Goal: Complete application form: Complete application form

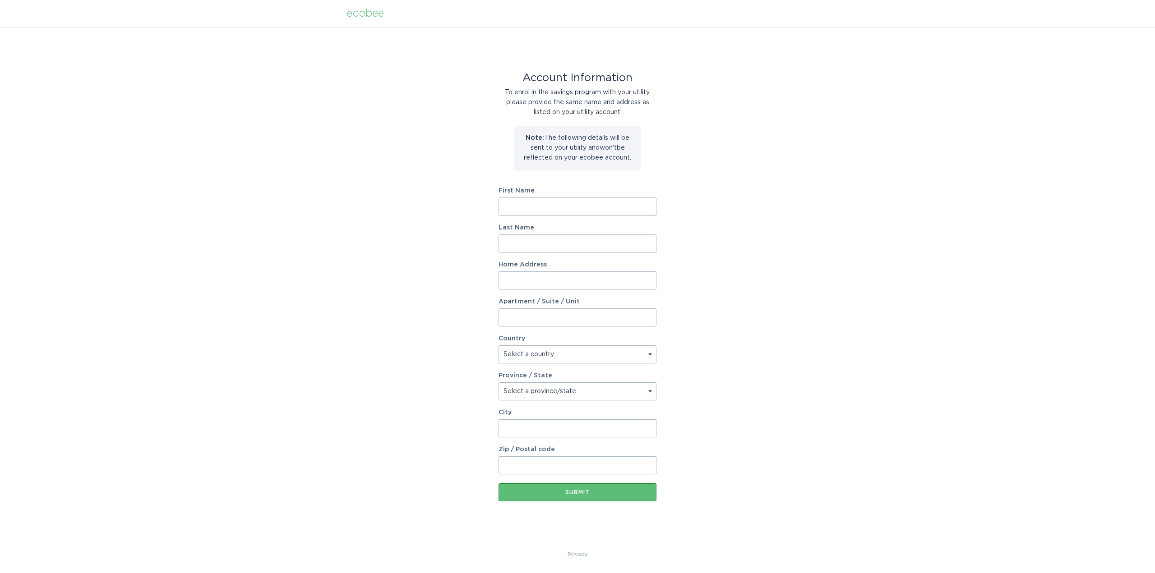
click at [537, 206] on input "First Name" at bounding box center [577, 207] width 158 height 18
type input "[PERSON_NAME]"
type input "[STREET_ADDRESS]"
select select "US"
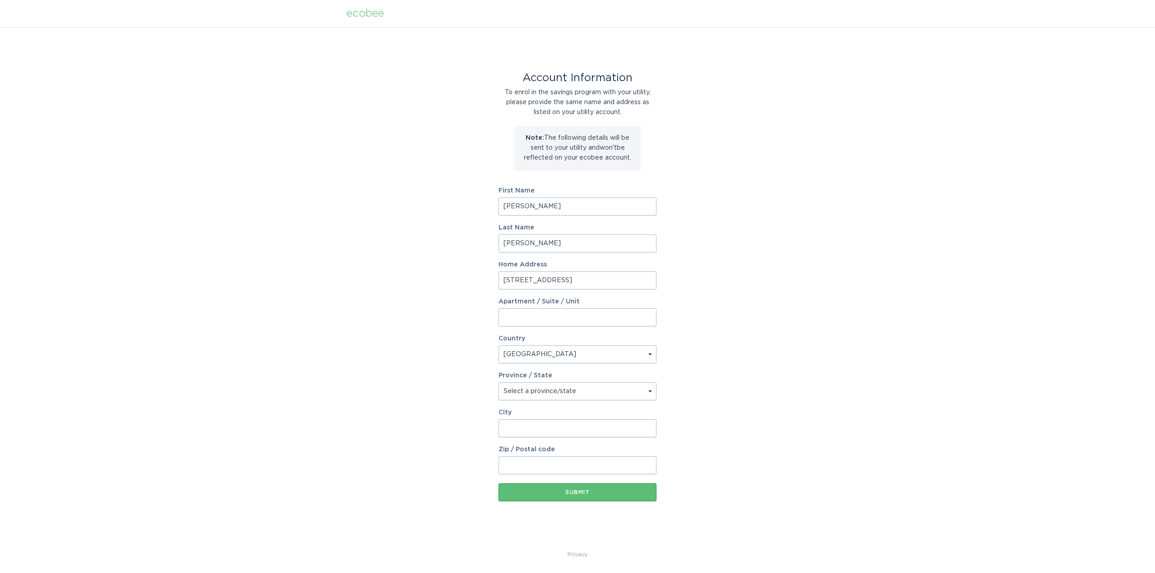
type input "[PERSON_NAME]"
type input "20171"
select select "VA"
click at [551, 314] on input "Apartment / Suite / Unit" at bounding box center [577, 317] width 158 height 18
type input "3-220"
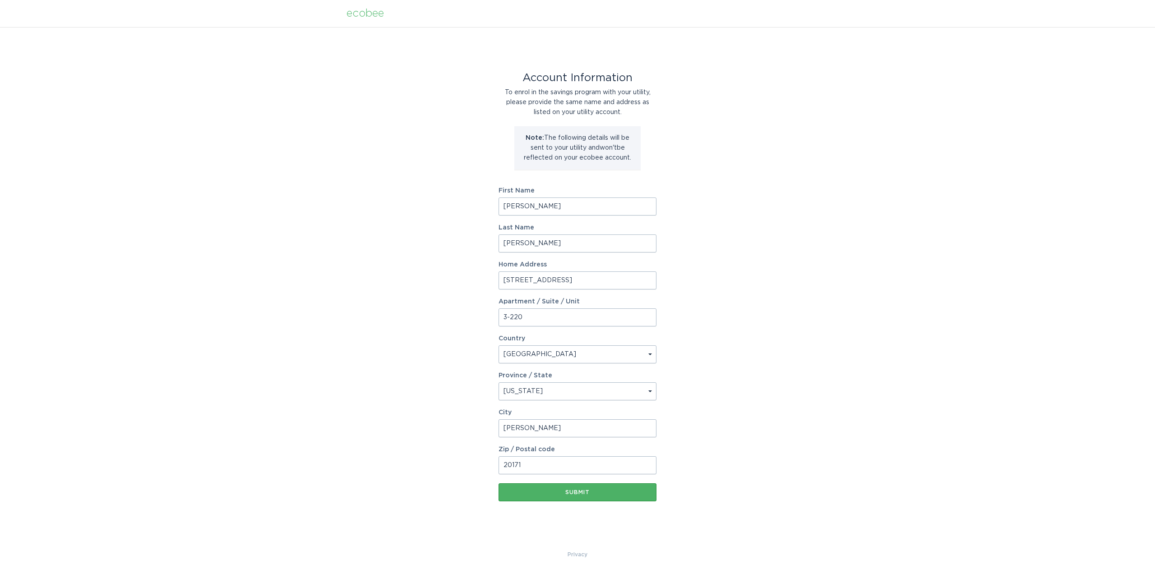
click at [575, 491] on div "Submit" at bounding box center [577, 492] width 149 height 5
